Goal: Understand process/instructions: Learn how to perform a task or action

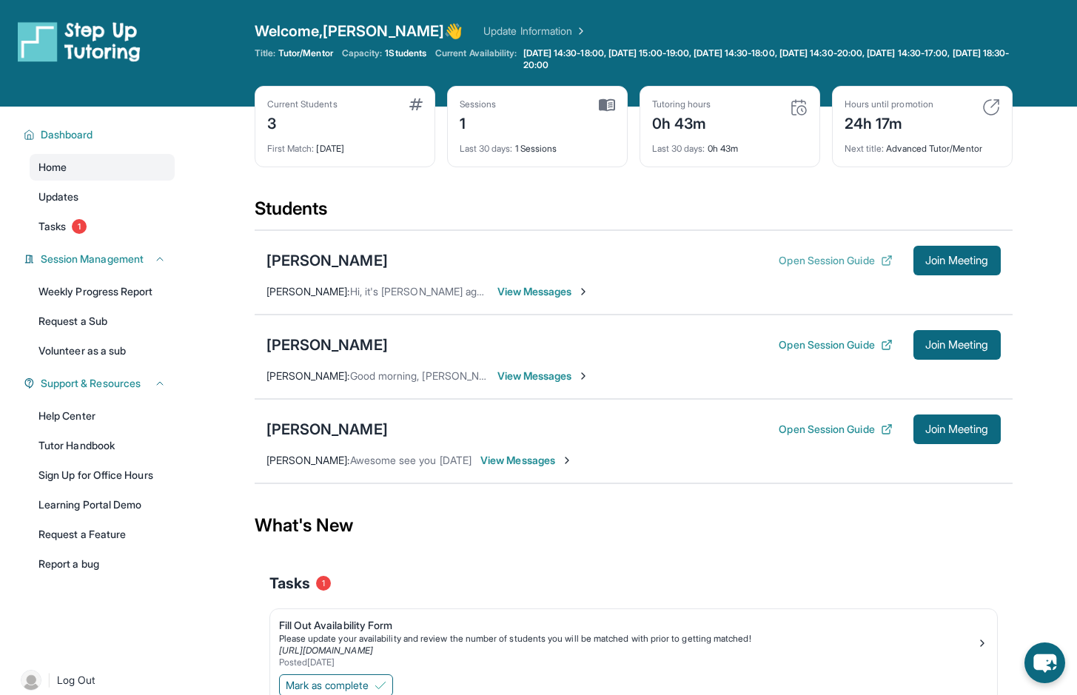
click at [783, 256] on button "Open Session Guide" at bounding box center [835, 260] width 113 height 15
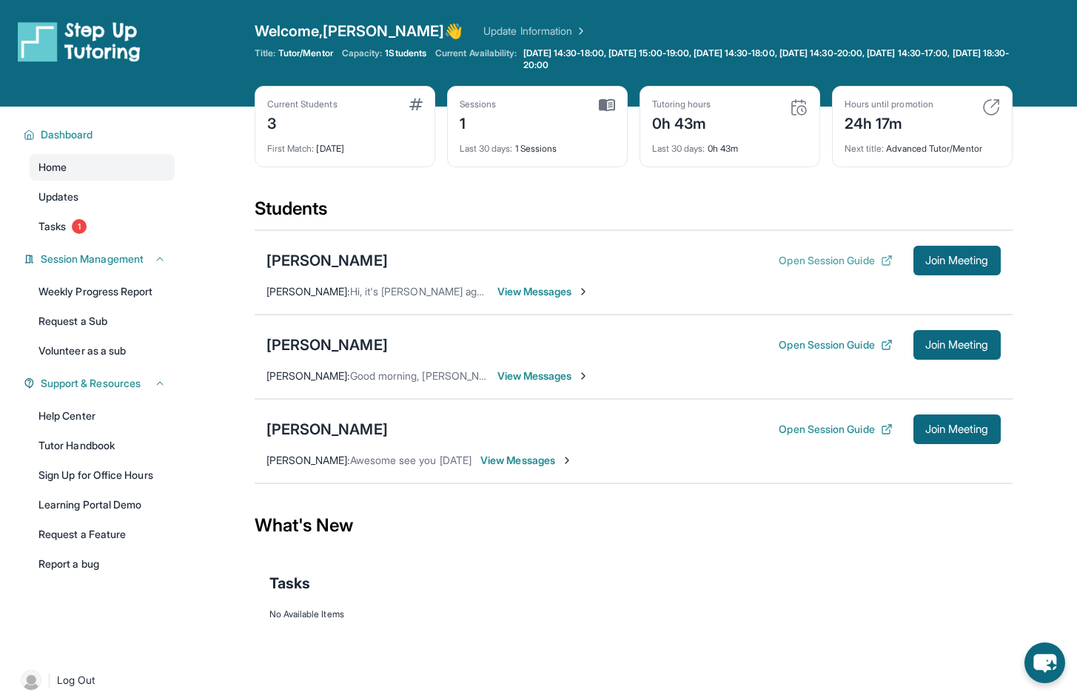
click at [790, 255] on button "Open Session Guide" at bounding box center [835, 260] width 113 height 15
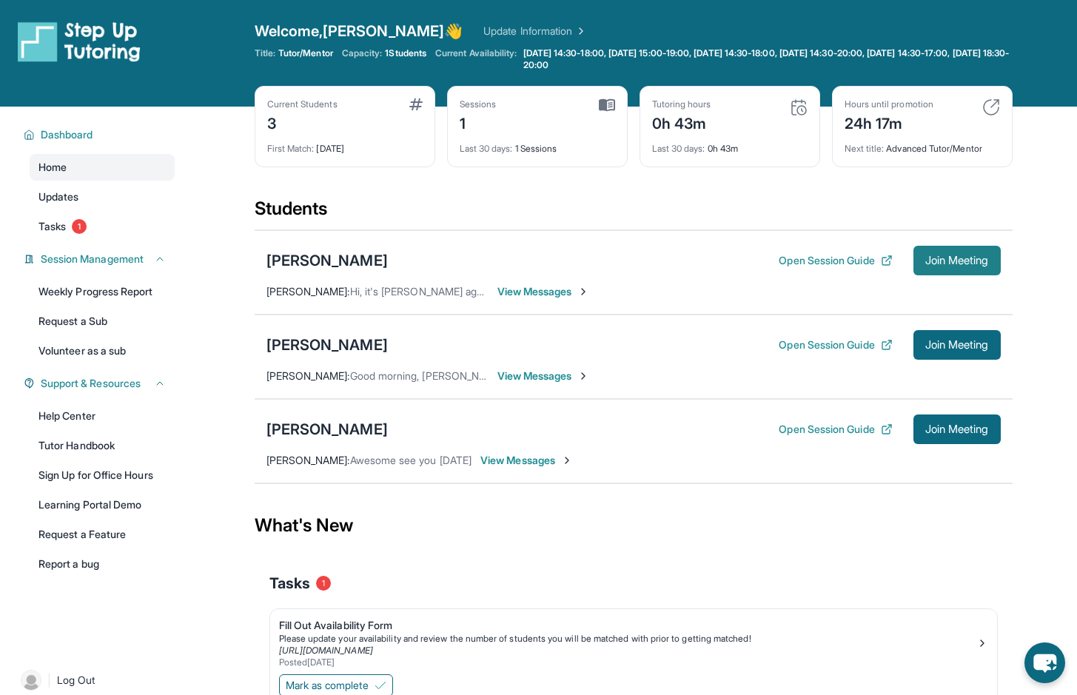
click at [950, 261] on span "Join Meeting" at bounding box center [958, 260] width 64 height 9
click at [800, 255] on button "Open Session Guide" at bounding box center [835, 260] width 113 height 15
